Goal: Task Accomplishment & Management: Manage account settings

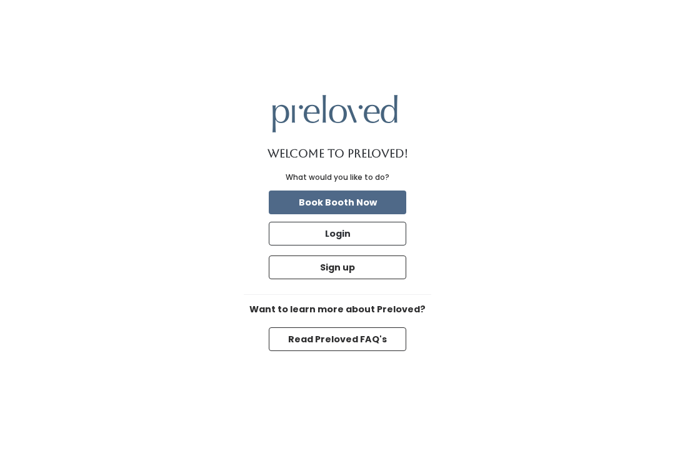
click at [299, 246] on button "Login" at bounding box center [337, 234] width 137 height 24
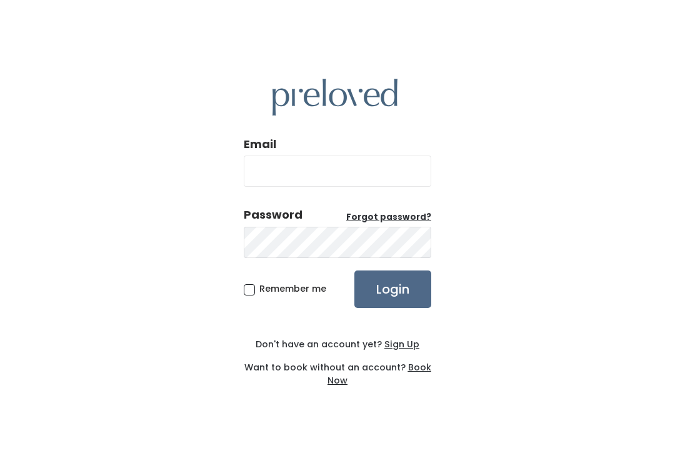
click at [271, 182] on input "Email" at bounding box center [337, 171] width 187 height 31
type input "[DOMAIN_NAME][EMAIL_ADDRESS][DOMAIN_NAME]"
click at [392, 302] on input "Login" at bounding box center [392, 289] width 77 height 37
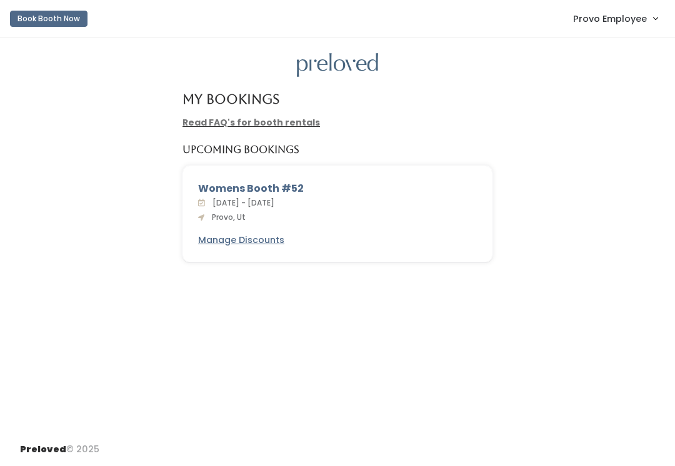
click at [594, 14] on span "Provo Employee" at bounding box center [610, 19] width 74 height 14
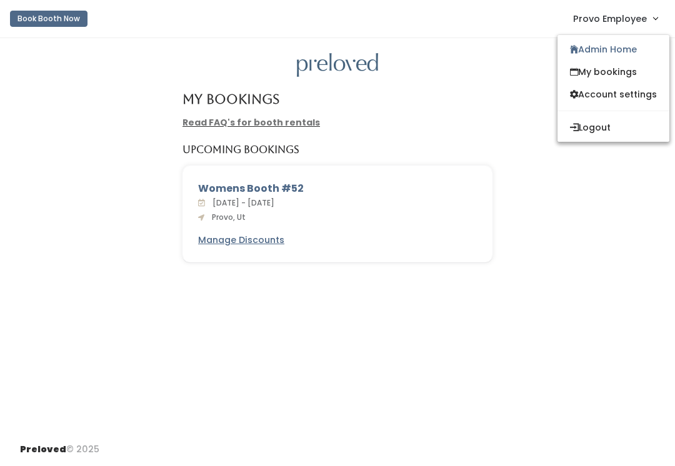
click at [581, 46] on link "Admin Home" at bounding box center [613, 49] width 112 height 22
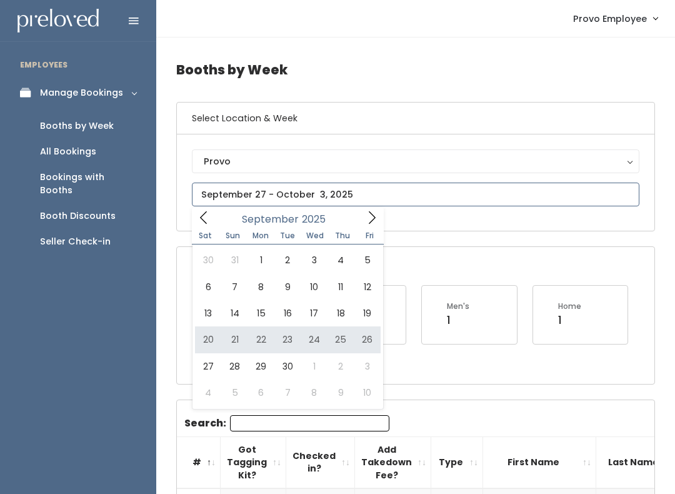
type input "September 20 to September 26"
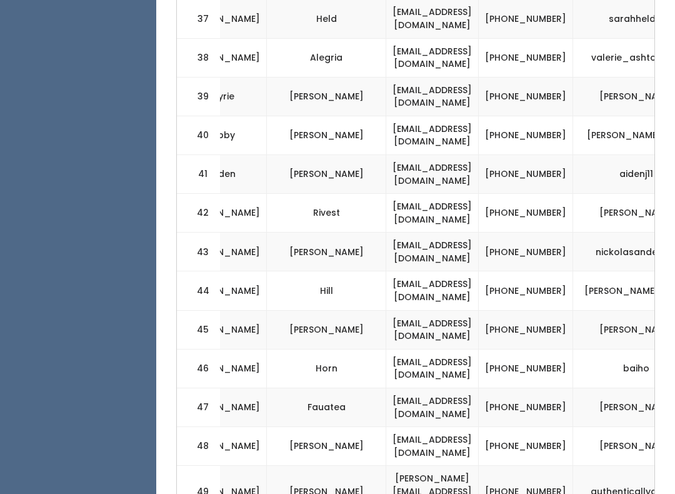
scroll to position [0, 302]
